Goal: Task Accomplishment & Management: Use online tool/utility

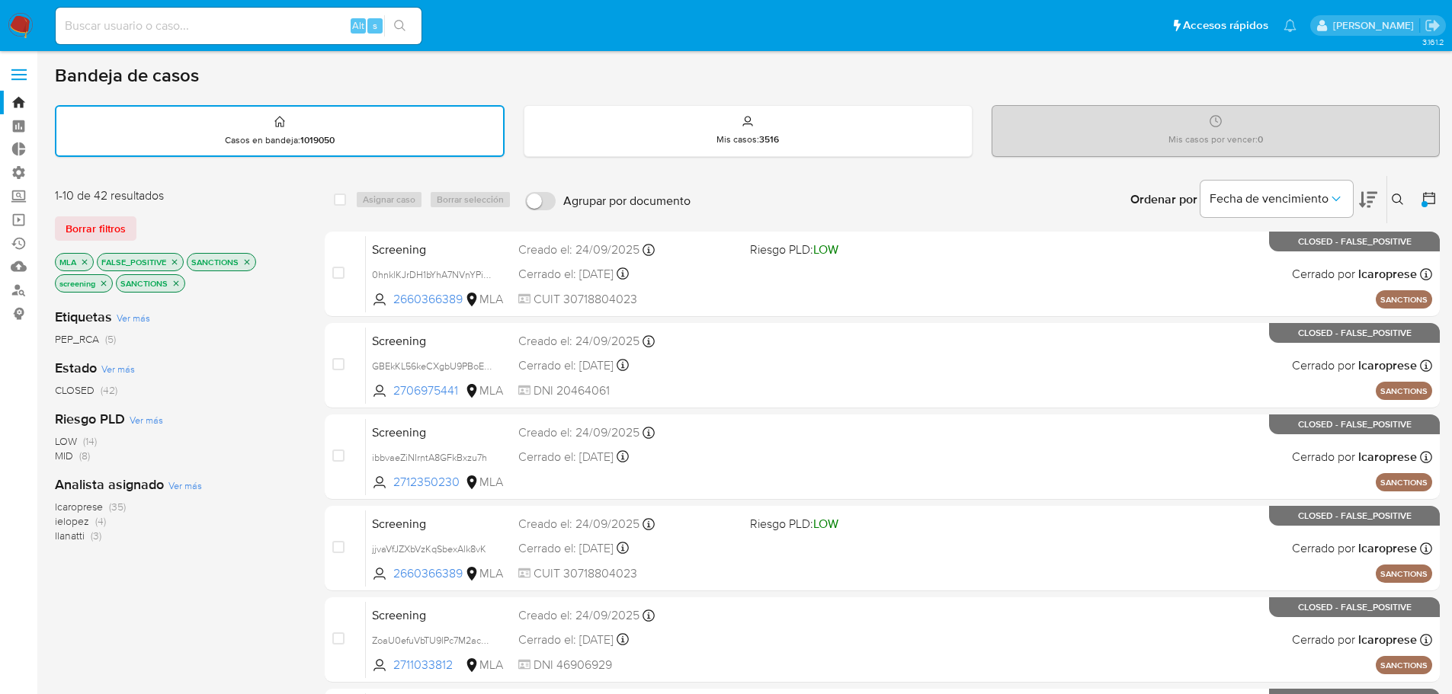
scroll to position [32, 0]
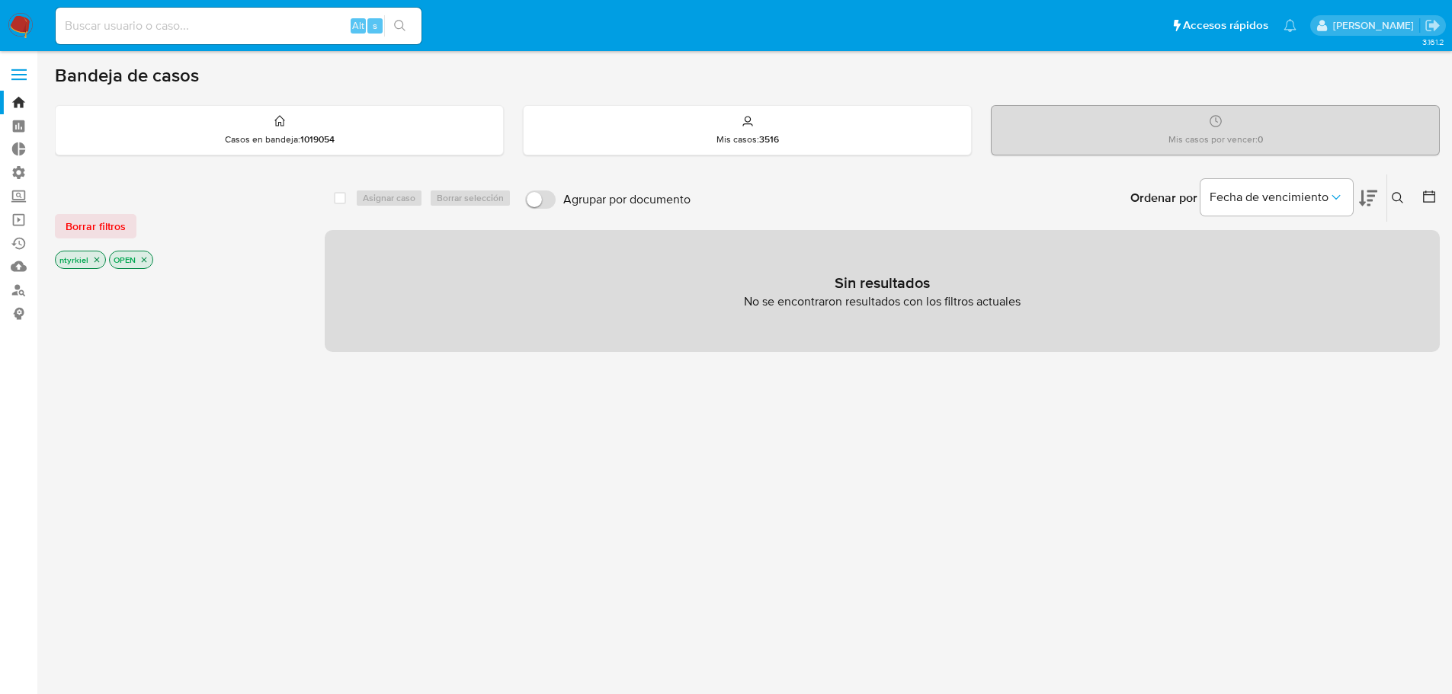
click at [13, 72] on label at bounding box center [19, 75] width 38 height 32
click at [0, 0] on input "checkbox" at bounding box center [0, 0] width 0 height 0
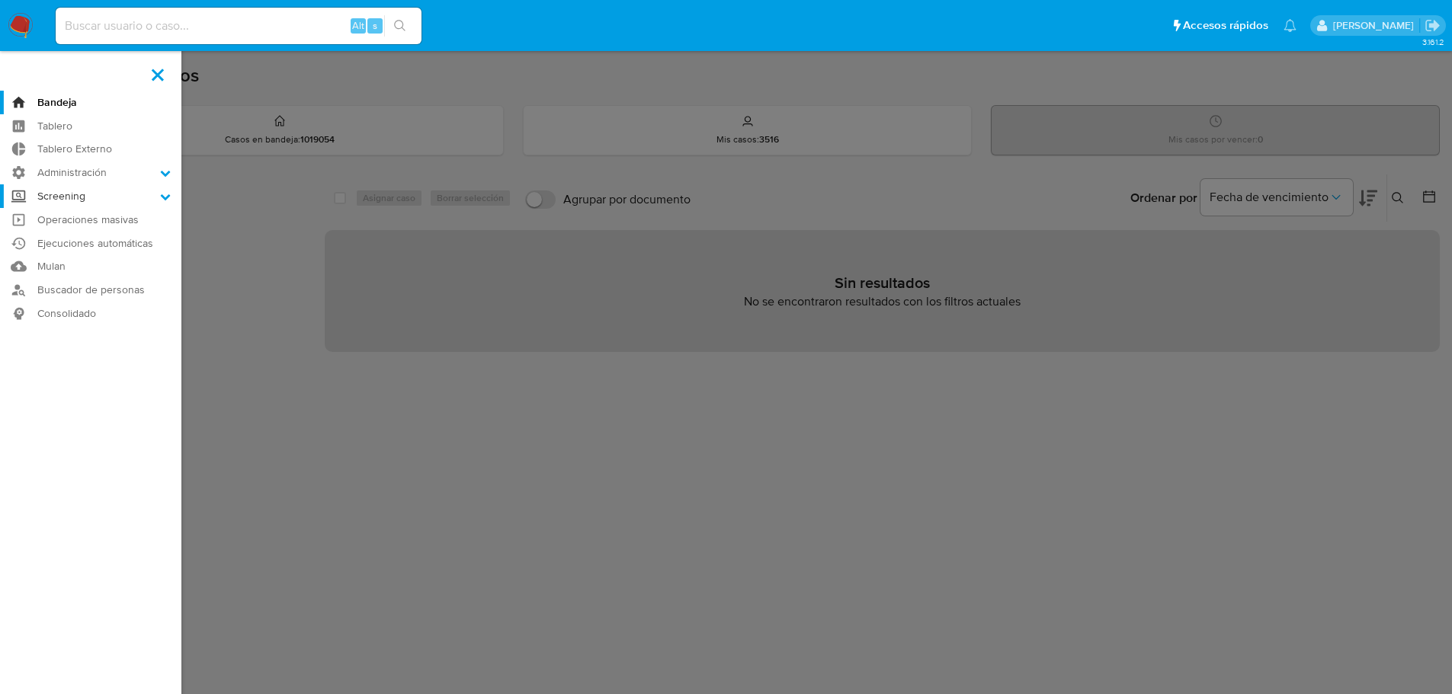
click at [108, 203] on label "Screening" at bounding box center [90, 196] width 181 height 24
click at [0, 0] on input "Screening" at bounding box center [0, 0] width 0 height 0
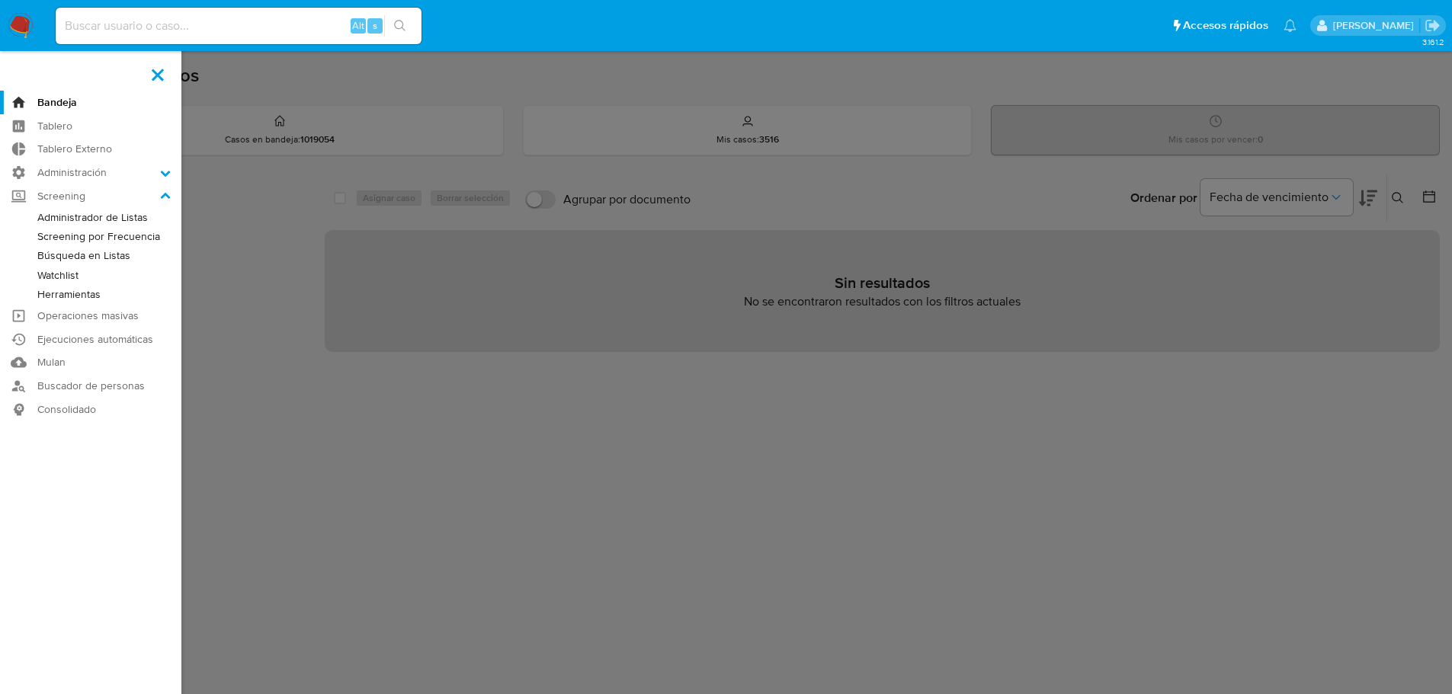
click at [67, 276] on link "Watchlist" at bounding box center [90, 275] width 181 height 19
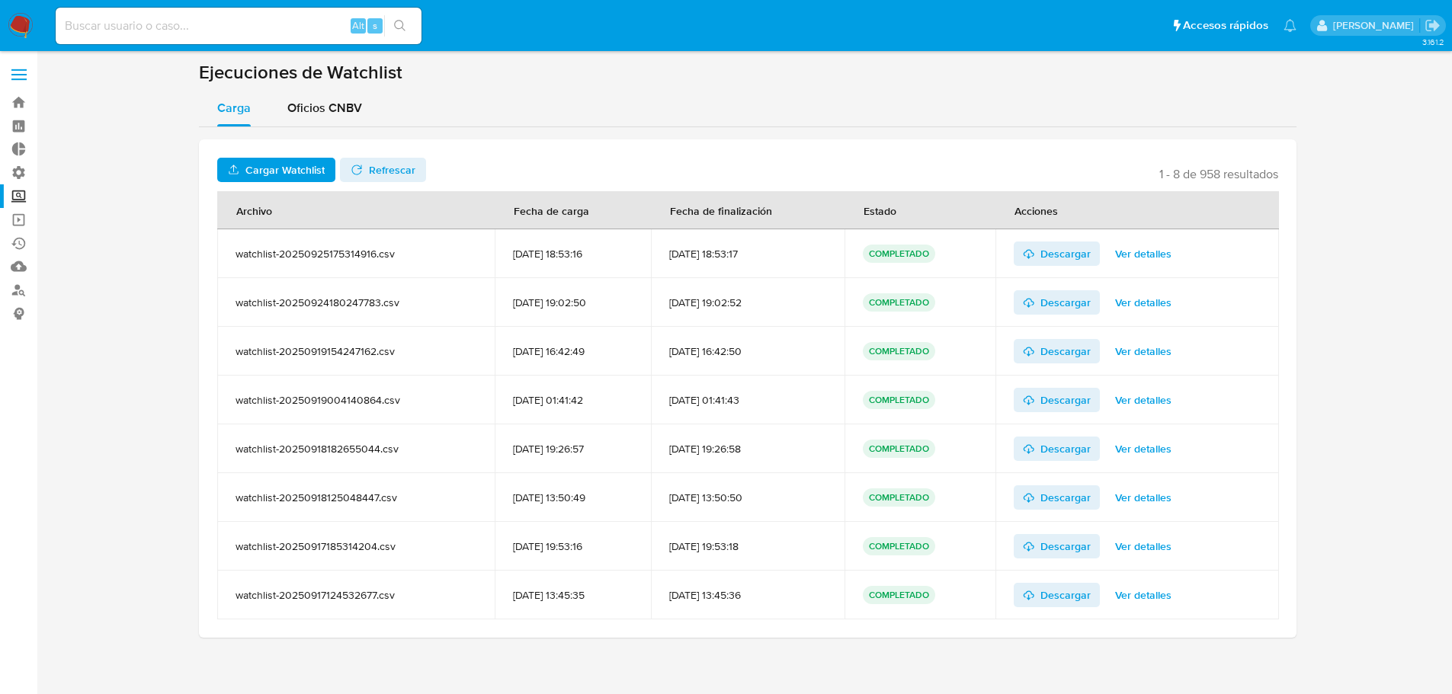
click at [18, 74] on span at bounding box center [18, 75] width 15 height 2
click at [0, 0] on input "checkbox" at bounding box center [0, 0] width 0 height 0
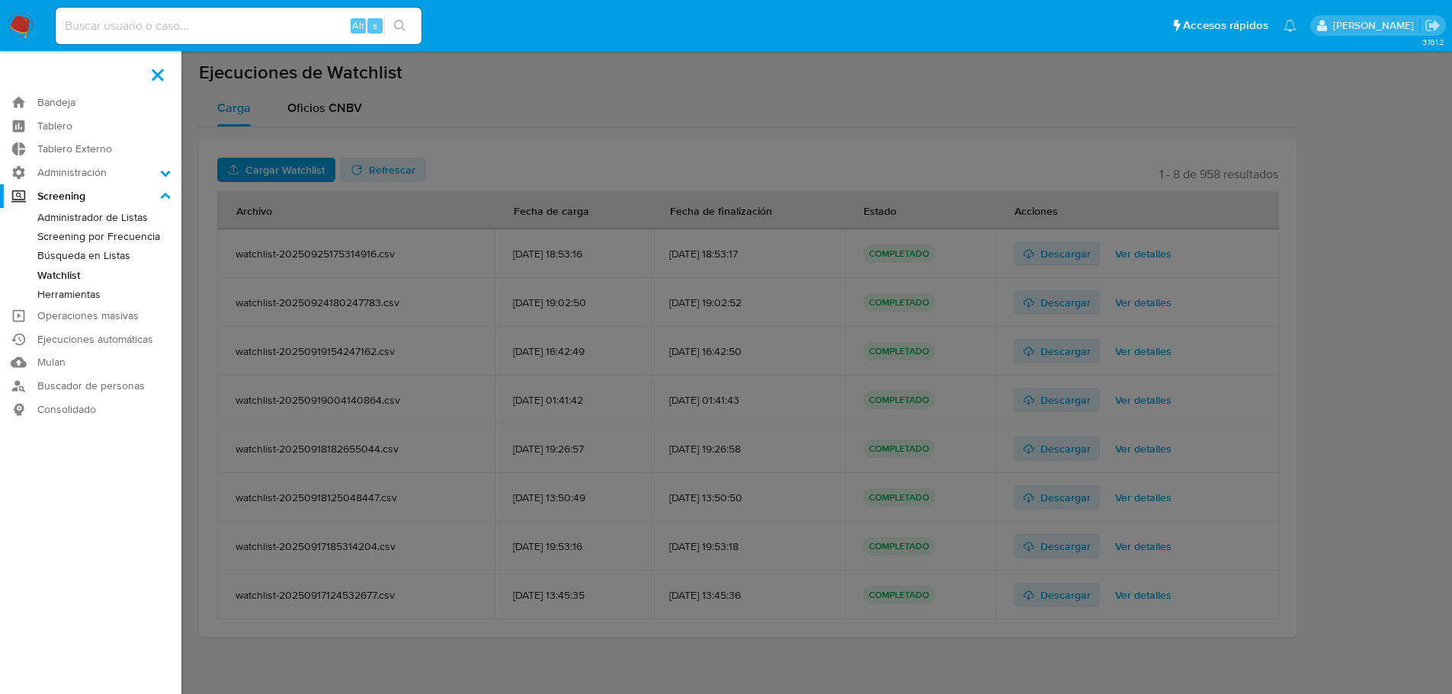
click at [116, 222] on link "Administrador de Listas" at bounding box center [90, 217] width 181 height 19
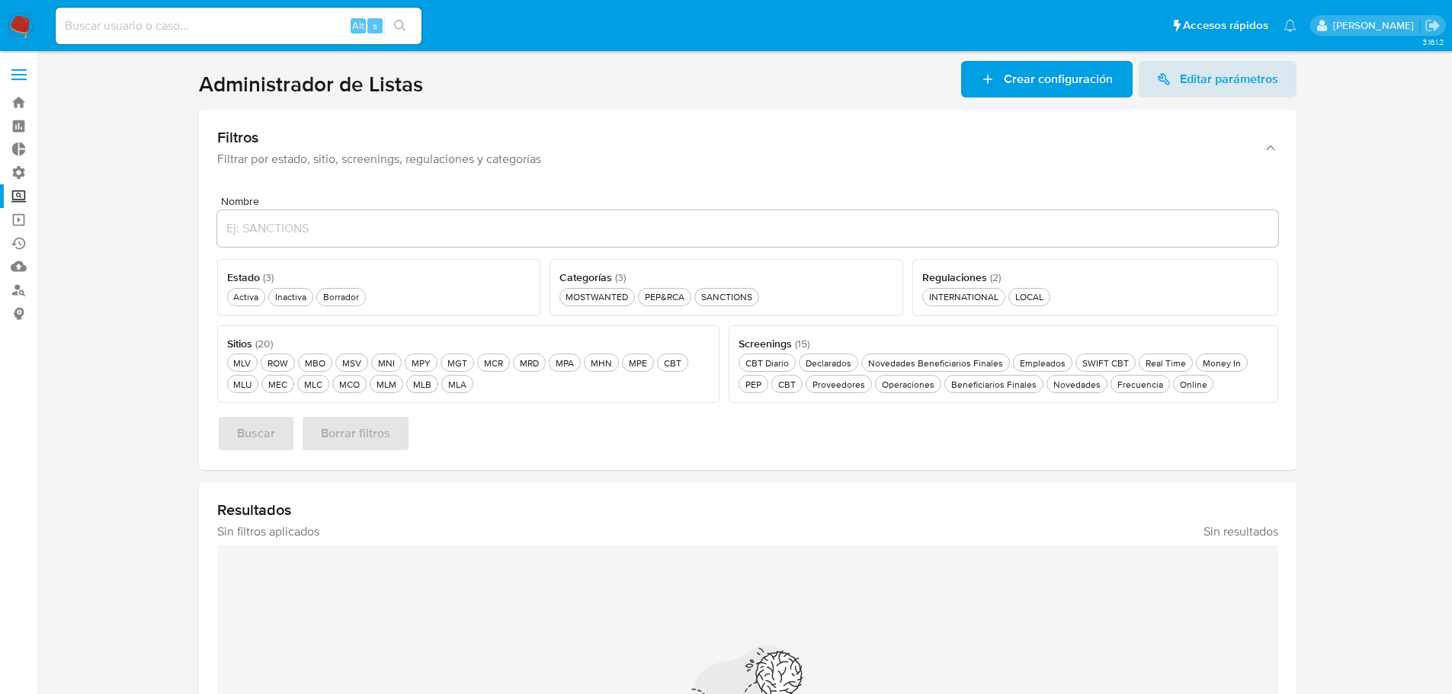
click at [22, 72] on label at bounding box center [19, 75] width 38 height 32
click at [0, 0] on input "checkbox" at bounding box center [0, 0] width 0 height 0
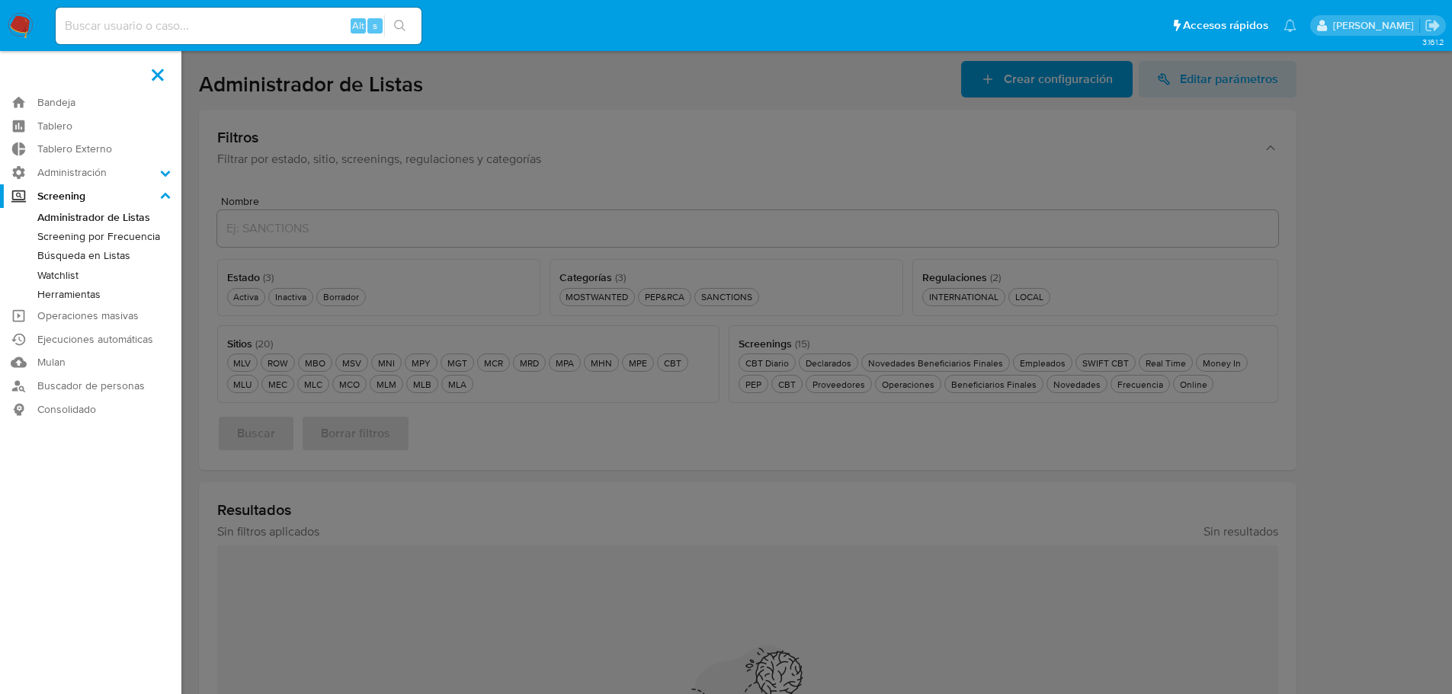
click at [86, 258] on link "Búsqueda en Listas" at bounding box center [90, 255] width 181 height 19
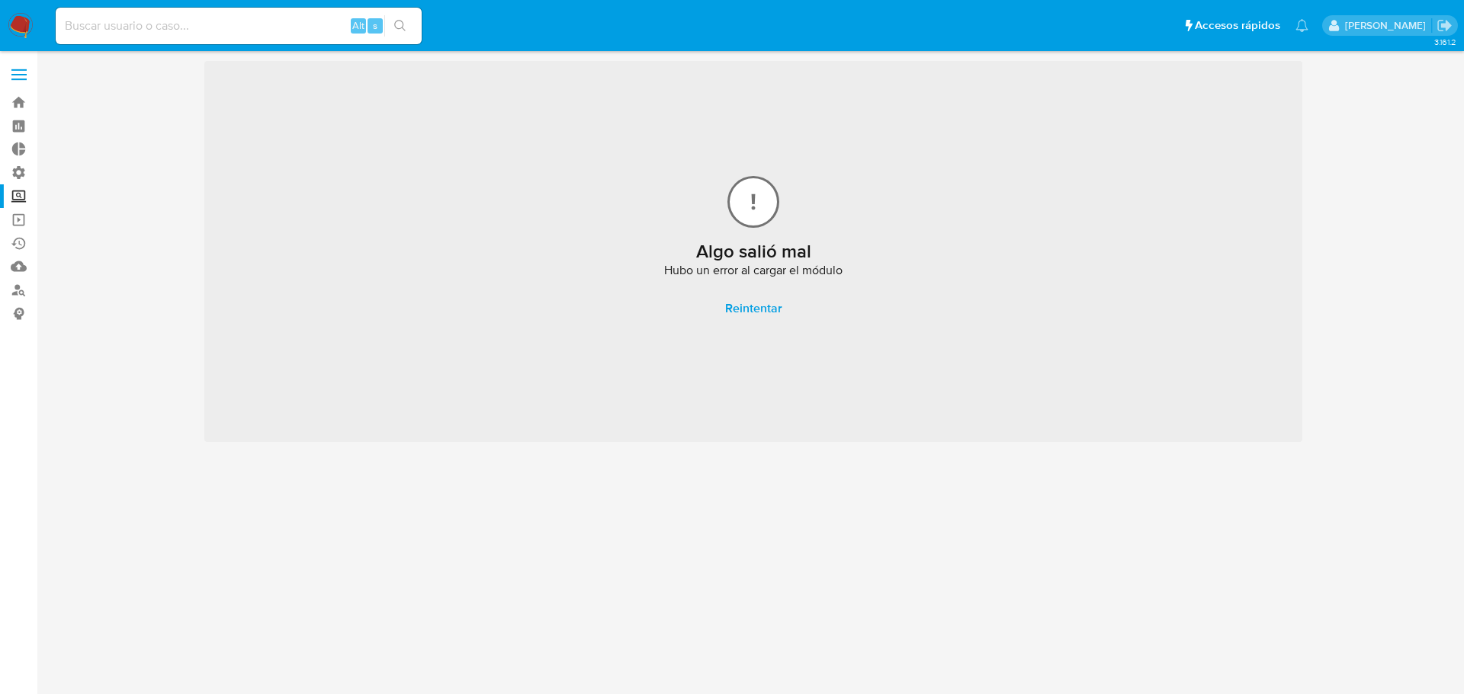
click at [761, 305] on span "Reintentar" at bounding box center [753, 309] width 57 height 34
click at [24, 19] on img at bounding box center [21, 26] width 26 height 26
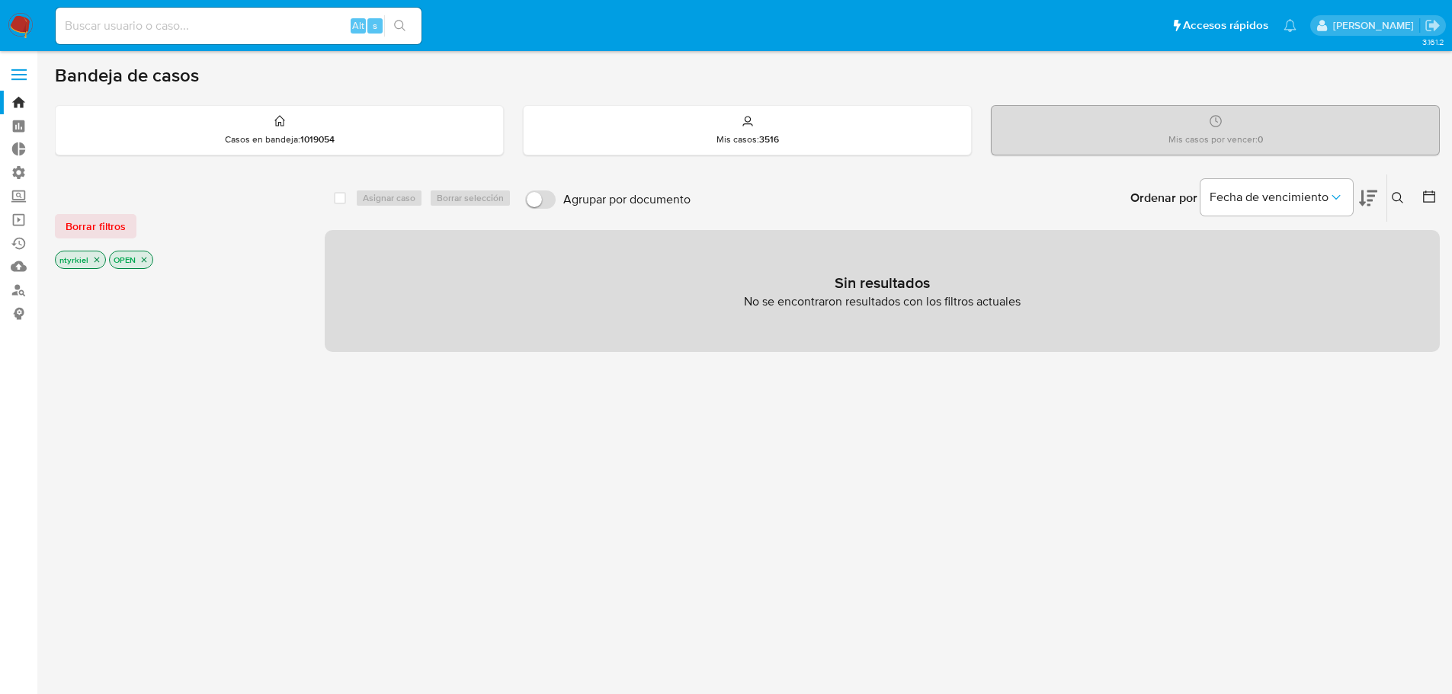
click at [24, 77] on label at bounding box center [19, 75] width 38 height 32
click at [0, 0] on input "checkbox" at bounding box center [0, 0] width 0 height 0
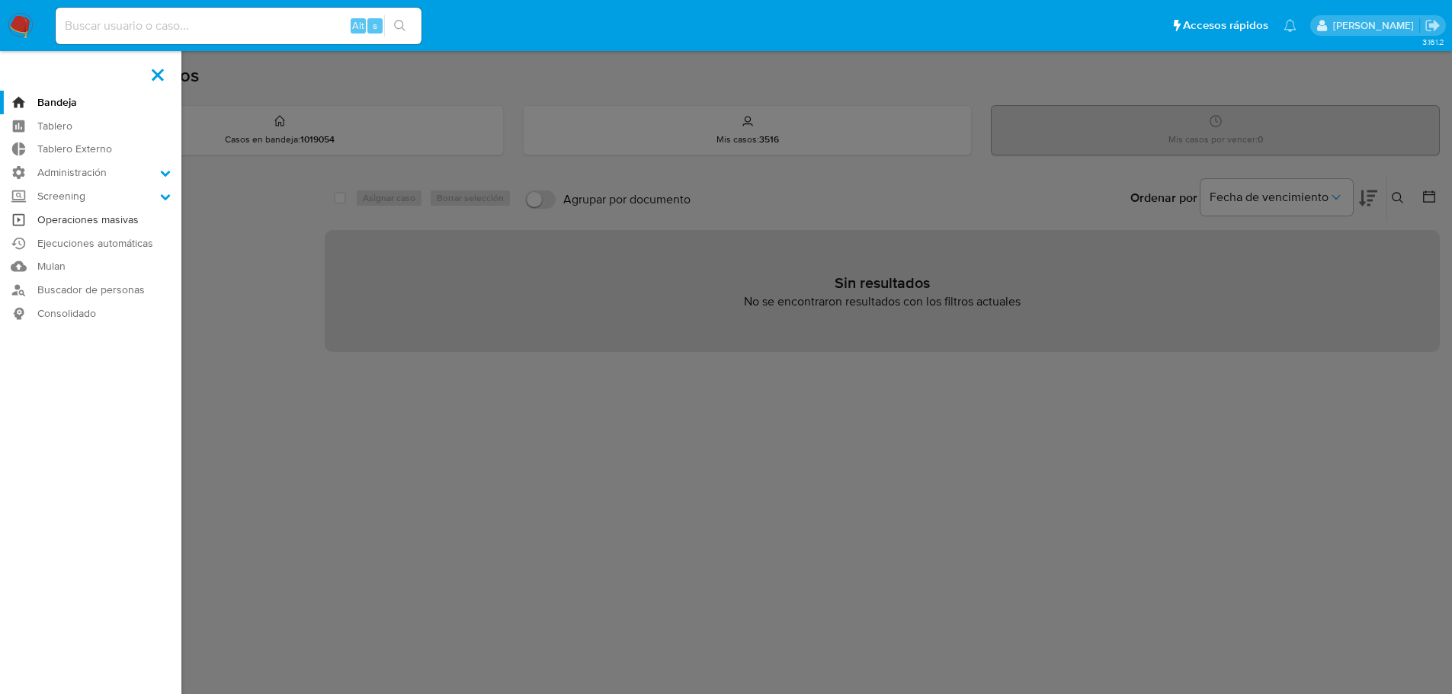
click at [117, 223] on link "Operaciones masivas" at bounding box center [90, 220] width 181 height 24
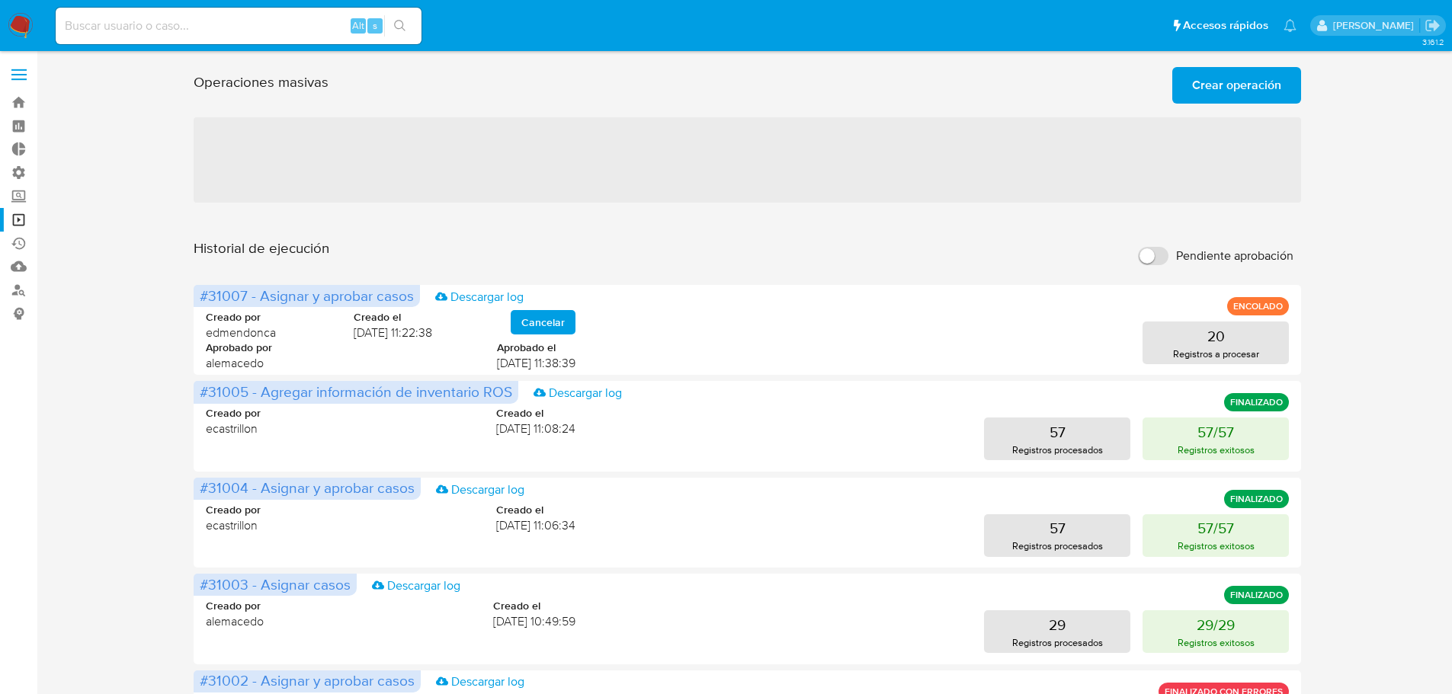
click at [18, 74] on span at bounding box center [18, 75] width 15 height 2
click at [0, 0] on input "checkbox" at bounding box center [0, 0] width 0 height 0
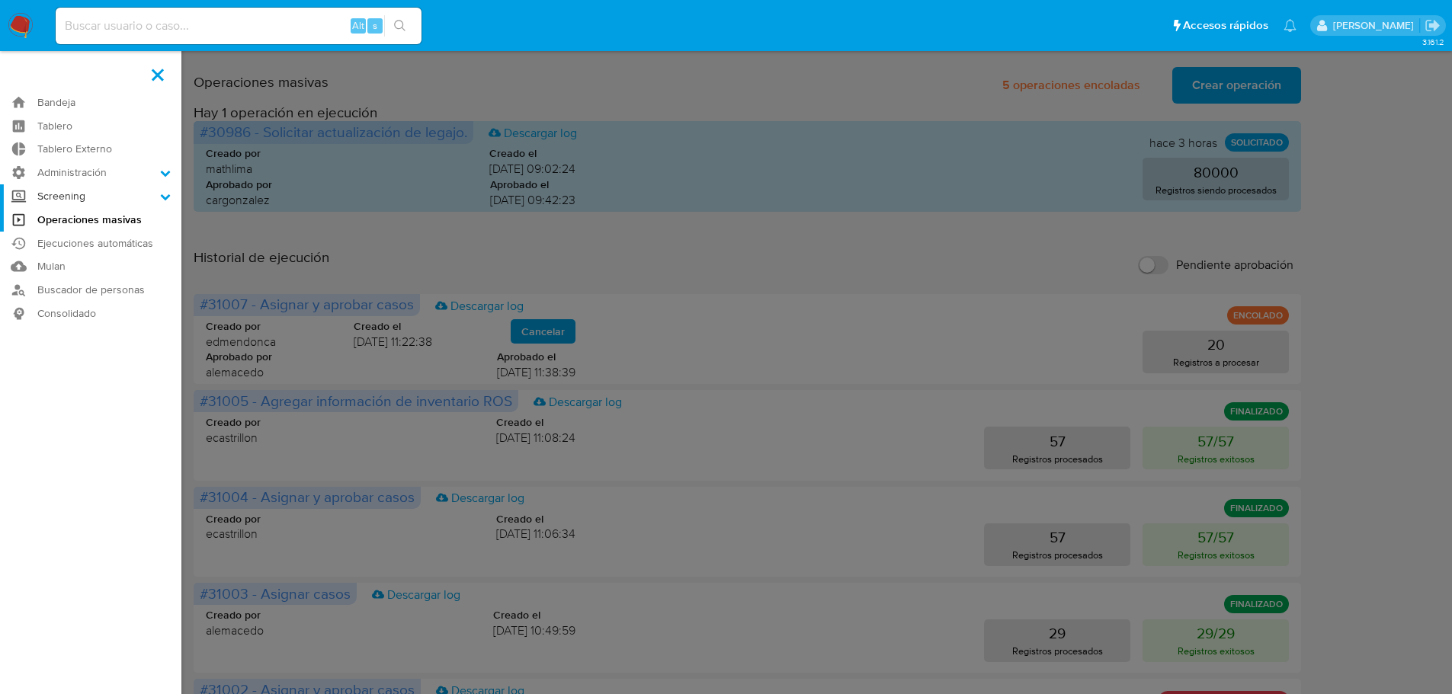
click at [82, 195] on label "Screening" at bounding box center [90, 196] width 181 height 24
click at [0, 0] on input "Screening" at bounding box center [0, 0] width 0 height 0
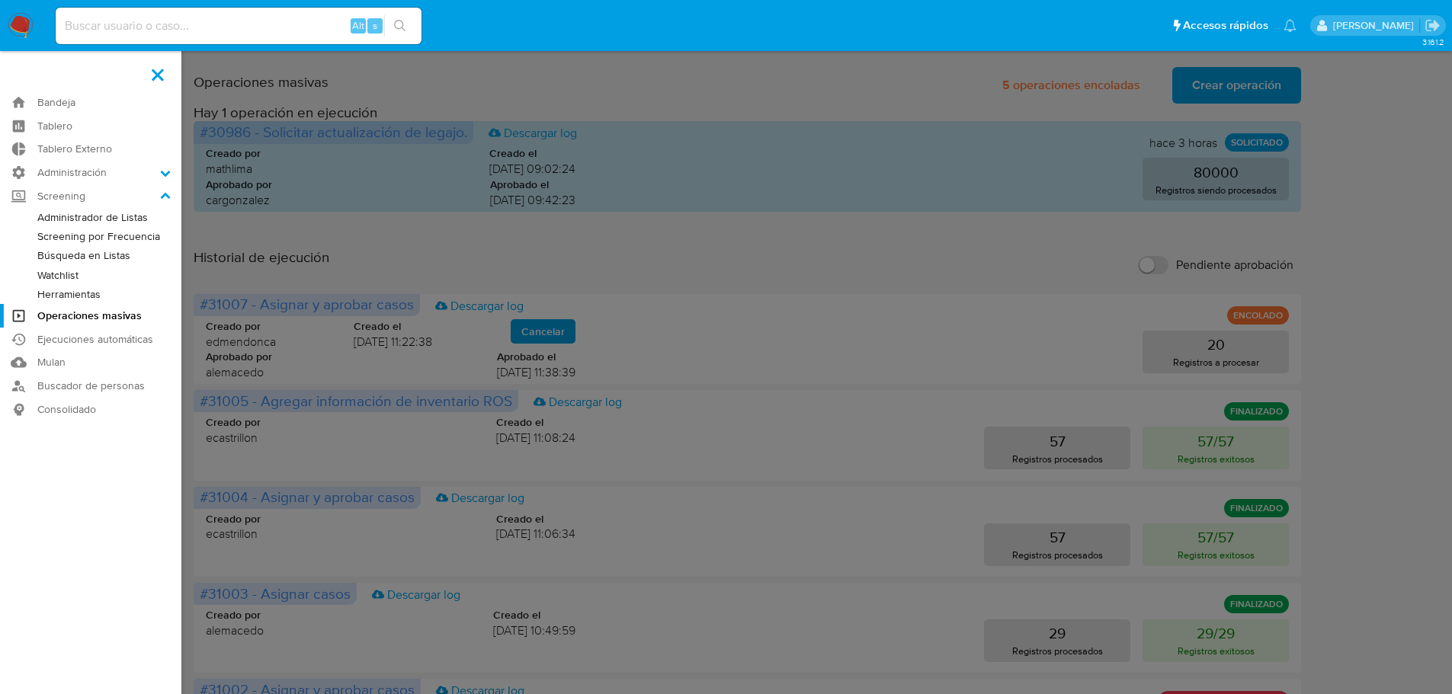
click at [113, 253] on link "Búsqueda en Listas" at bounding box center [90, 255] width 181 height 19
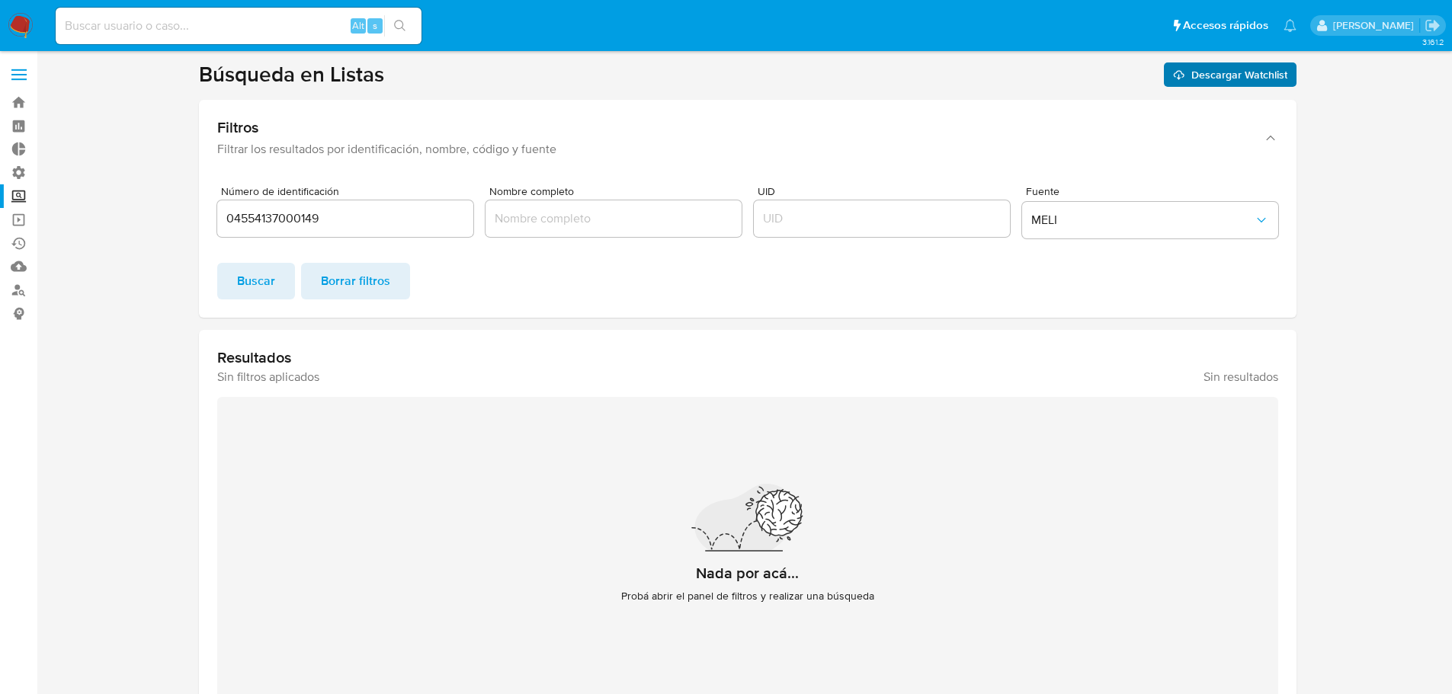
click at [1224, 73] on span "Descargar Watchlist" at bounding box center [1239, 75] width 96 height 24
click at [254, 281] on span "Buscar" at bounding box center [256, 281] width 38 height 34
